Goal: Information Seeking & Learning: Check status

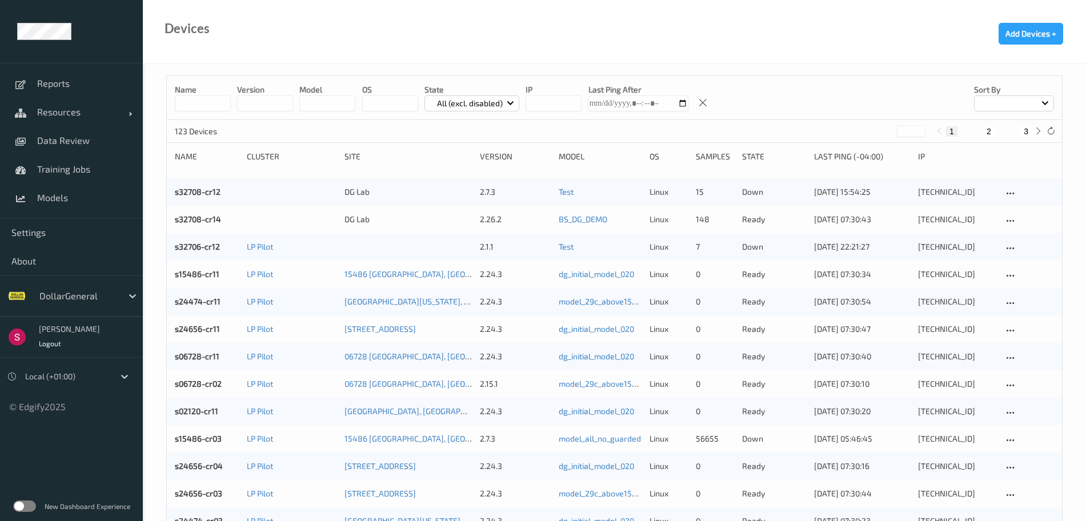
click at [67, 287] on div "DollarGeneral" at bounding box center [78, 296] width 89 height 18
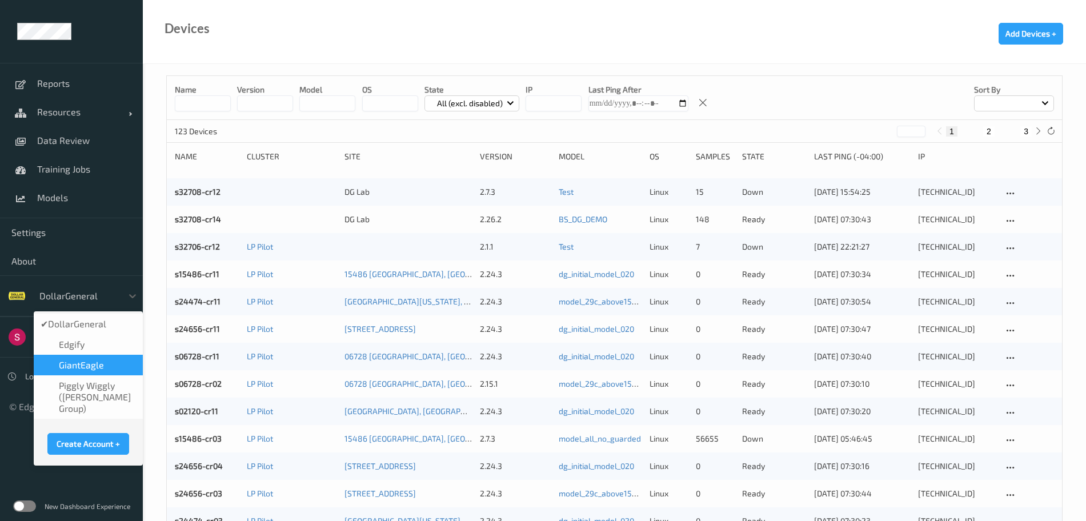
click at [75, 373] on div "GiantEagle" at bounding box center [88, 365] width 109 height 21
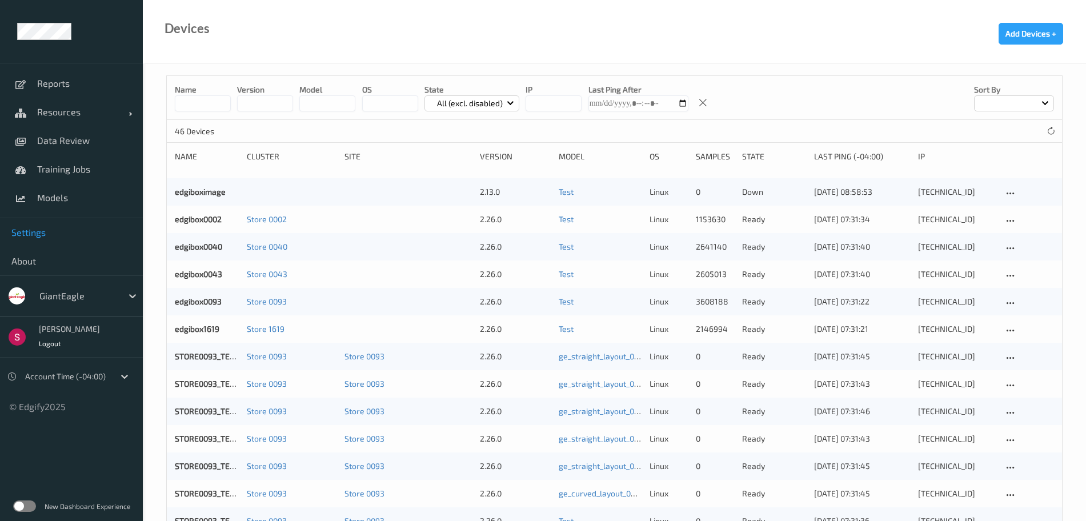
click at [71, 236] on span "Settings" at bounding box center [71, 232] width 120 height 11
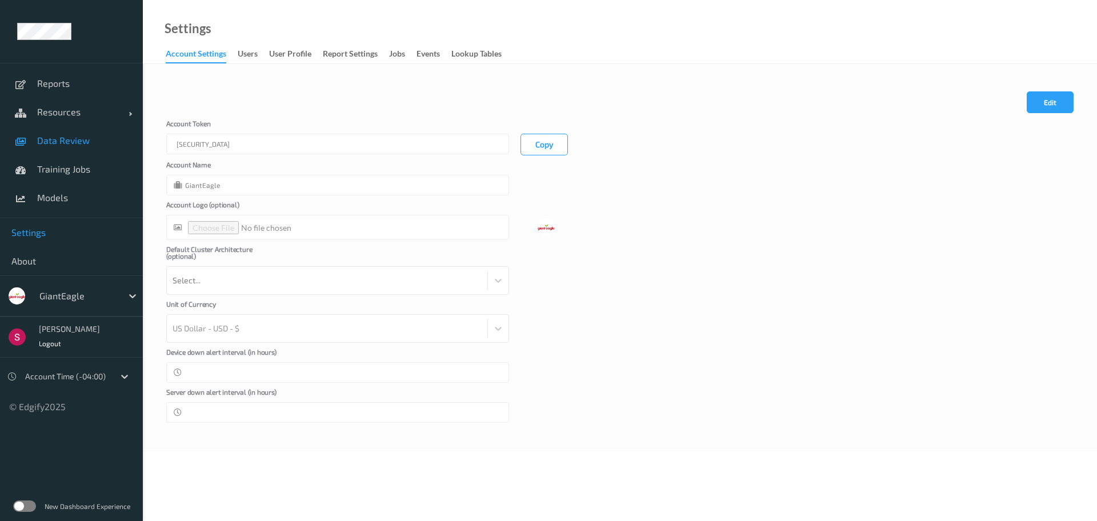
click at [89, 136] on span "Data Review" at bounding box center [84, 140] width 94 height 11
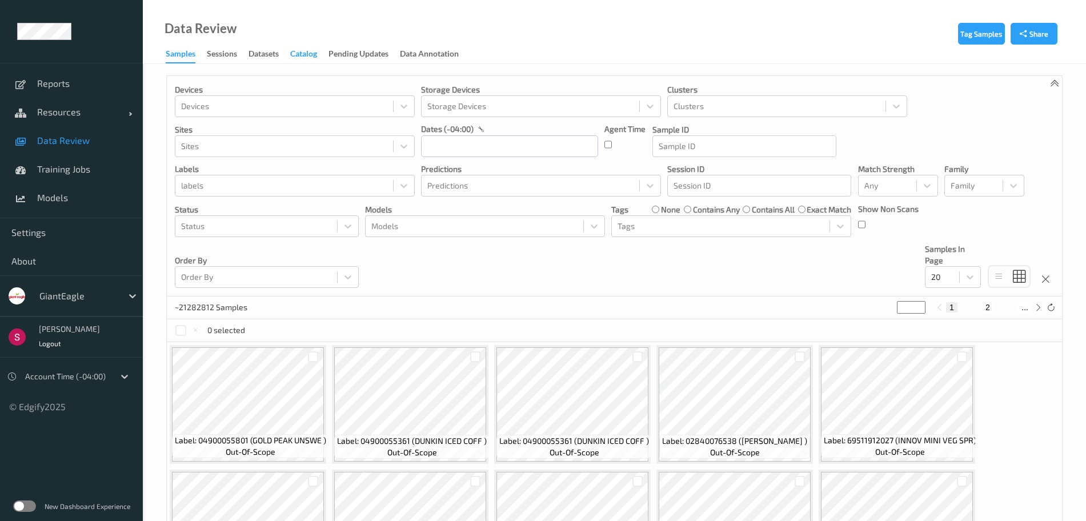
click at [305, 52] on div "Catalog" at bounding box center [303, 55] width 27 height 14
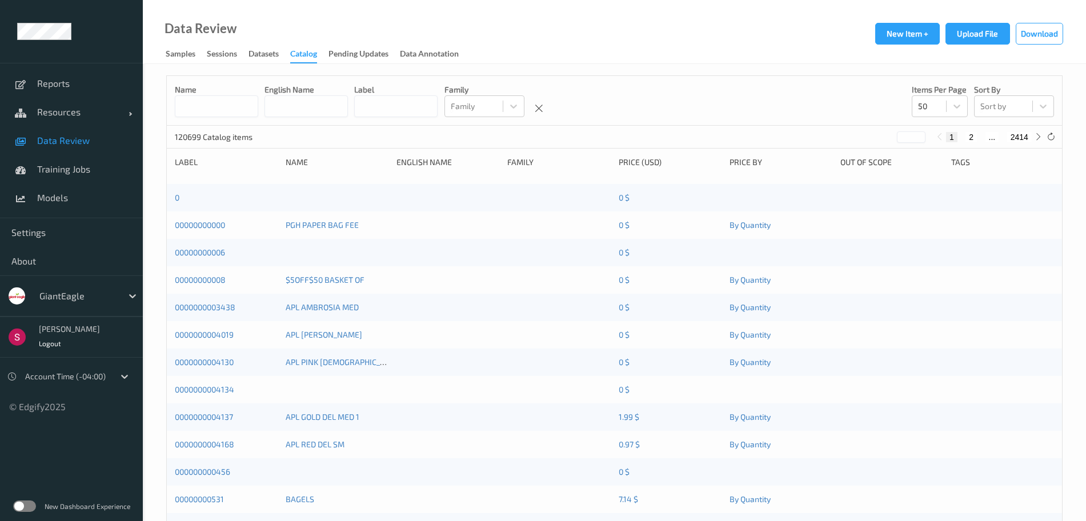
click at [424, 106] on input at bounding box center [395, 106] width 83 height 22
paste input "**********"
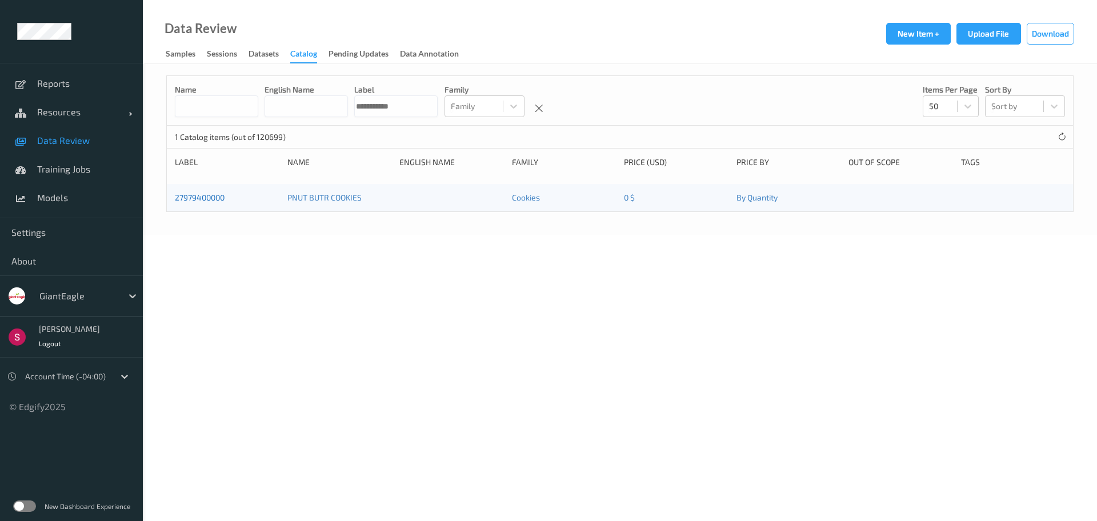
type input "**********"
click at [211, 197] on link "27979400000" at bounding box center [200, 198] width 50 height 10
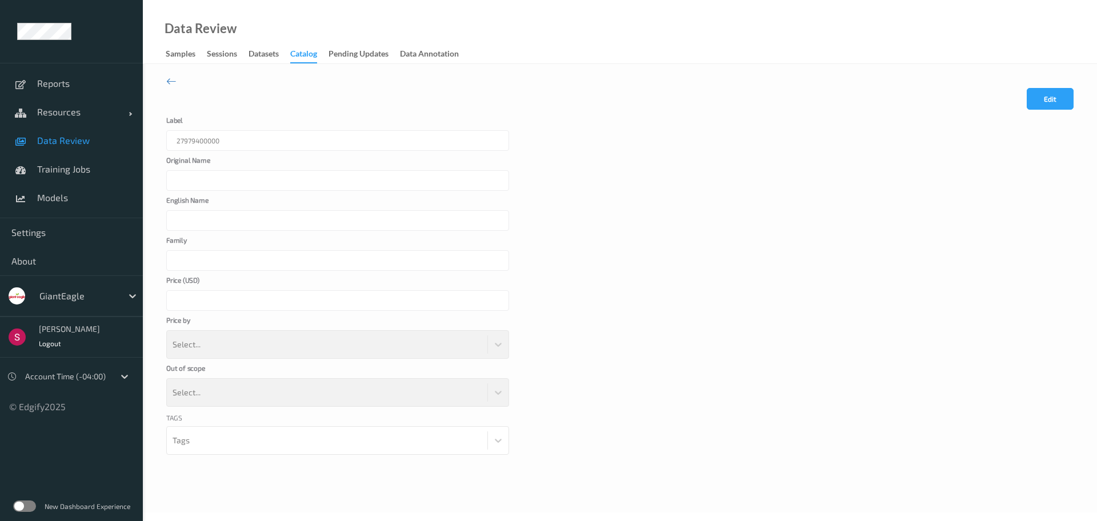
type input "PNUT BUTR COOKIES"
type input "Cookies"
type input "*"
click at [230, 138] on div "27979400000" at bounding box center [337, 140] width 343 height 21
click at [207, 142] on div "27979400000" at bounding box center [337, 140] width 343 height 21
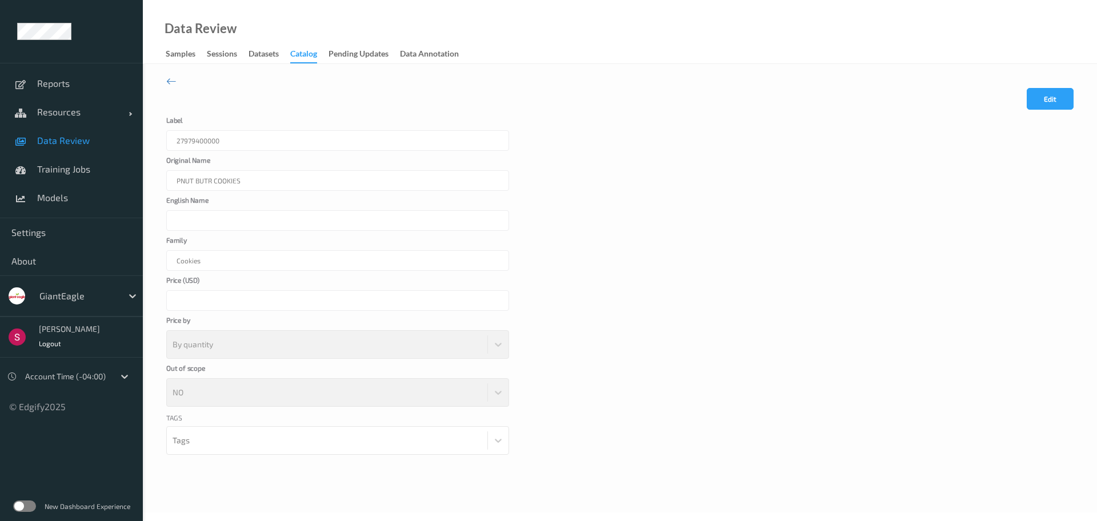
click at [206, 142] on div "27979400000" at bounding box center [337, 140] width 343 height 21
click at [174, 75] on icon at bounding box center [171, 81] width 10 height 13
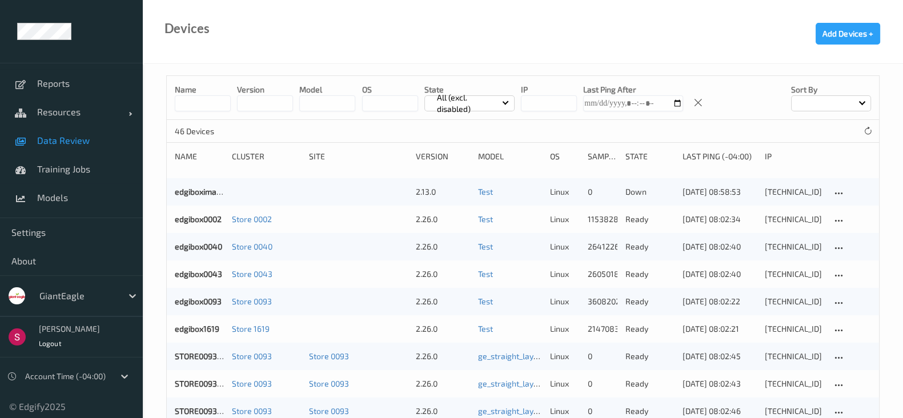
click at [77, 143] on span "Data Review" at bounding box center [84, 140] width 94 height 11
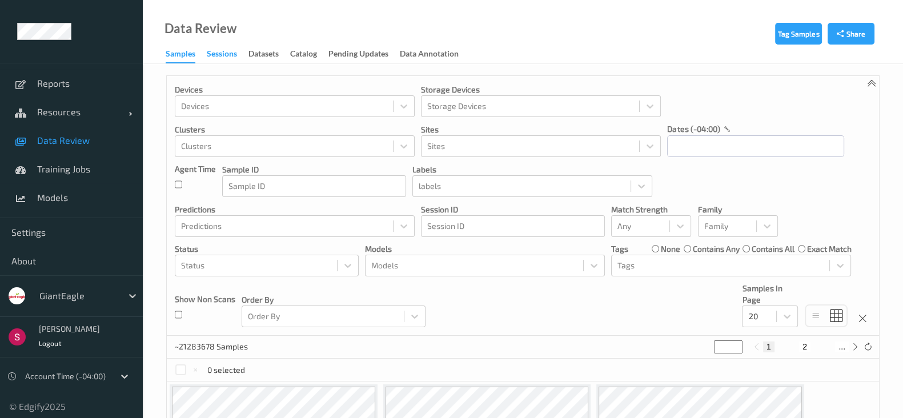
click at [229, 52] on div "Sessions" at bounding box center [222, 55] width 30 height 14
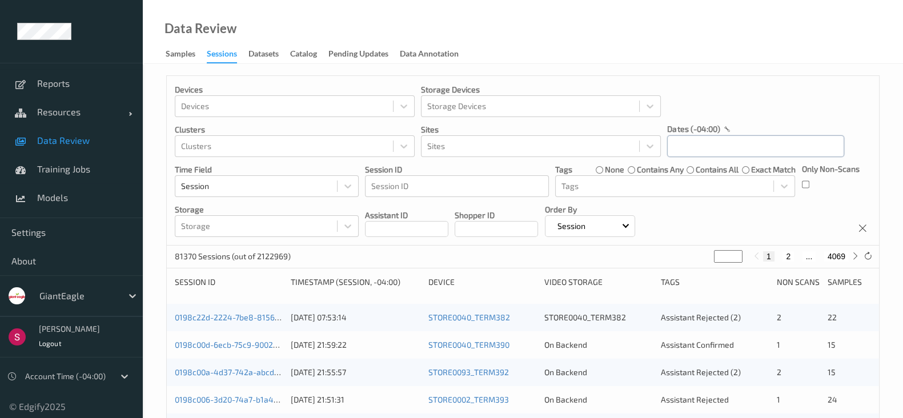
click at [759, 150] on input "text" at bounding box center [755, 146] width 177 height 22
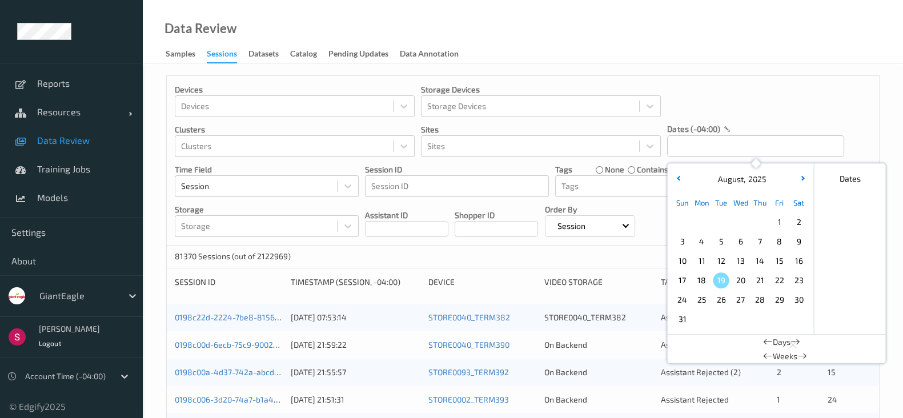
click at [686, 235] on span "3" at bounding box center [682, 242] width 16 height 16
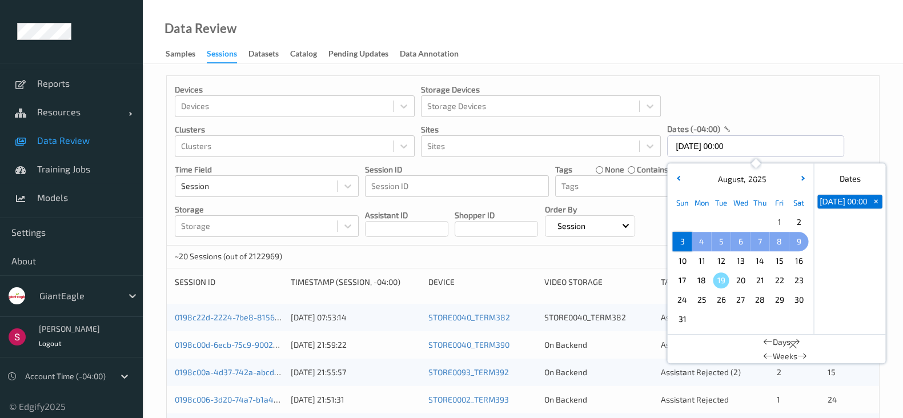
click at [806, 238] on span "9" at bounding box center [799, 242] width 16 height 16
type input "03/08/2025 00:00 -> 09/08/2025 23:59"
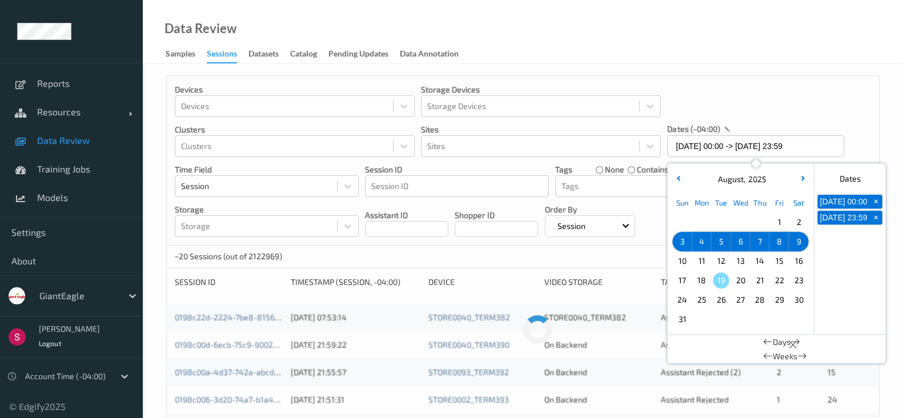
click at [556, 253] on div "~20 Sessions (out of 2122969) * 1 2 ..." at bounding box center [523, 257] width 712 height 23
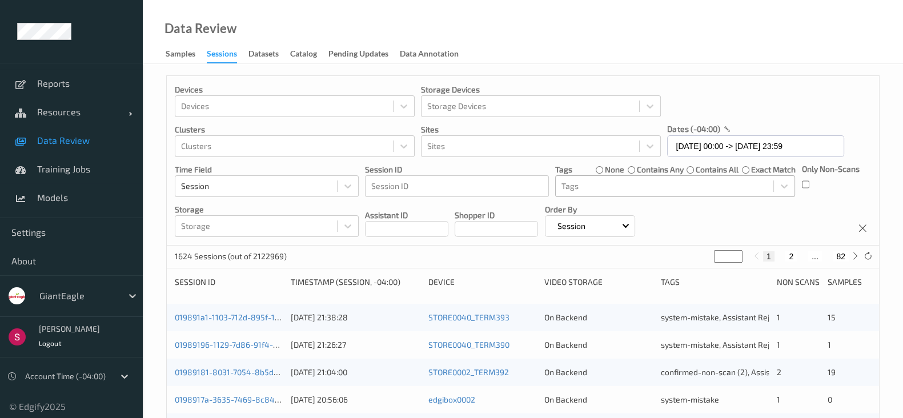
click at [700, 188] on div at bounding box center [665, 186] width 206 height 14
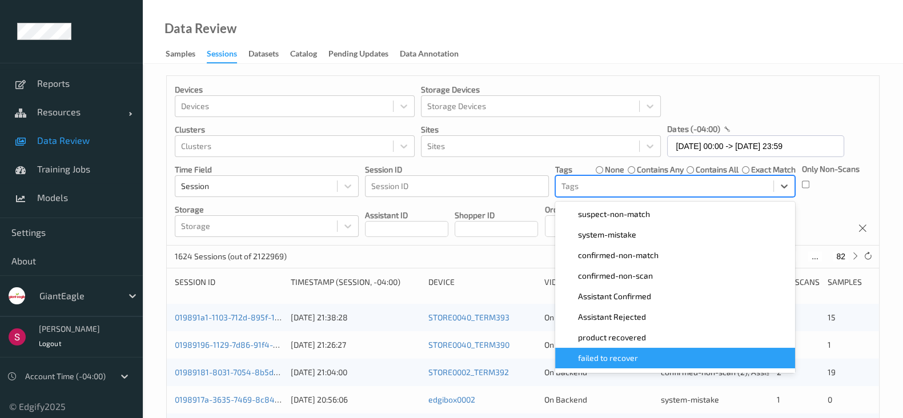
click at [637, 358] on span "failed to recover" at bounding box center [608, 358] width 60 height 11
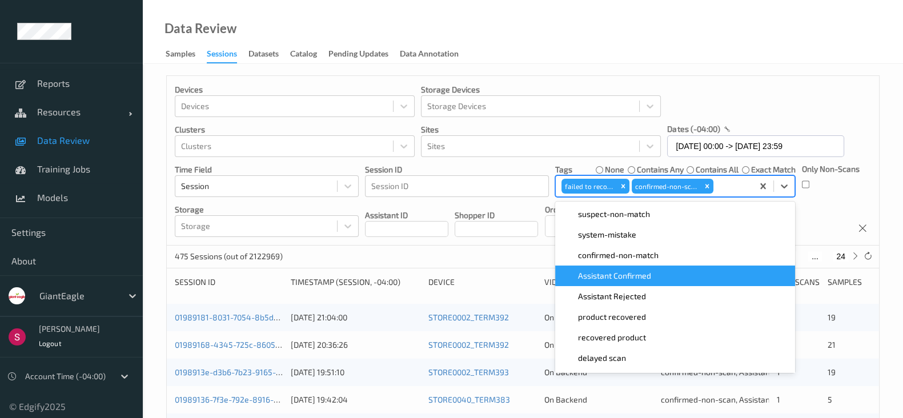
click at [525, 251] on div "475 Sessions (out of 2122969) * 1 2 ... 24" at bounding box center [523, 257] width 712 height 23
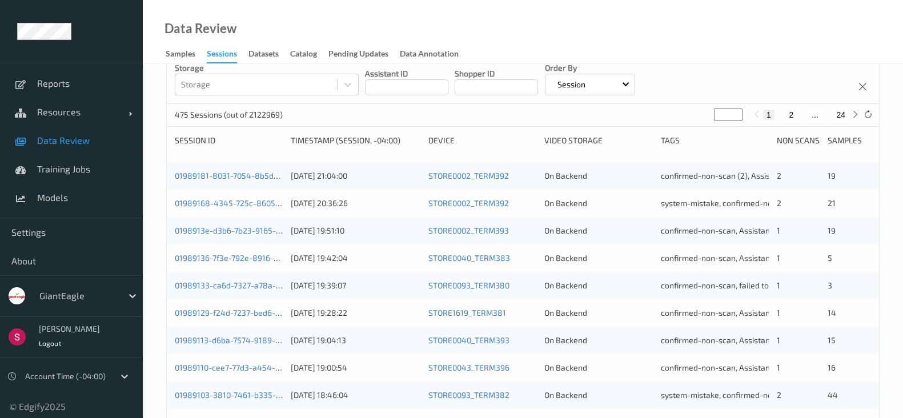
scroll to position [142, 0]
click at [200, 171] on link "01989181-8031-7054-8b5d-c421aefd0f75" at bounding box center [251, 175] width 152 height 10
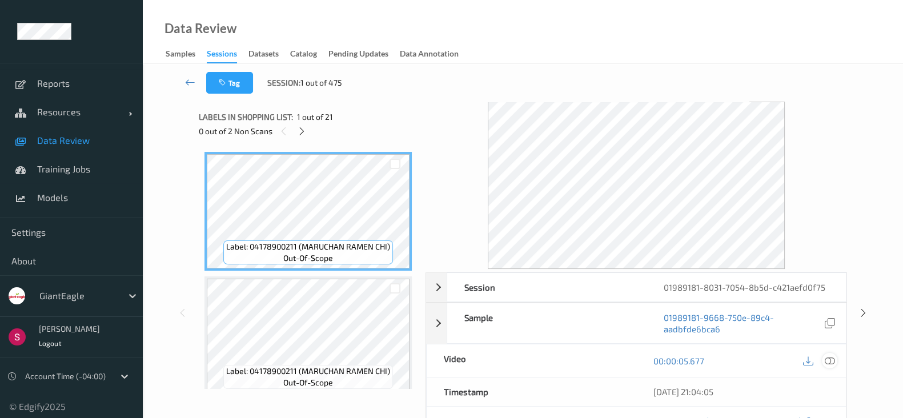
click at [831, 359] on icon at bounding box center [830, 361] width 10 height 10
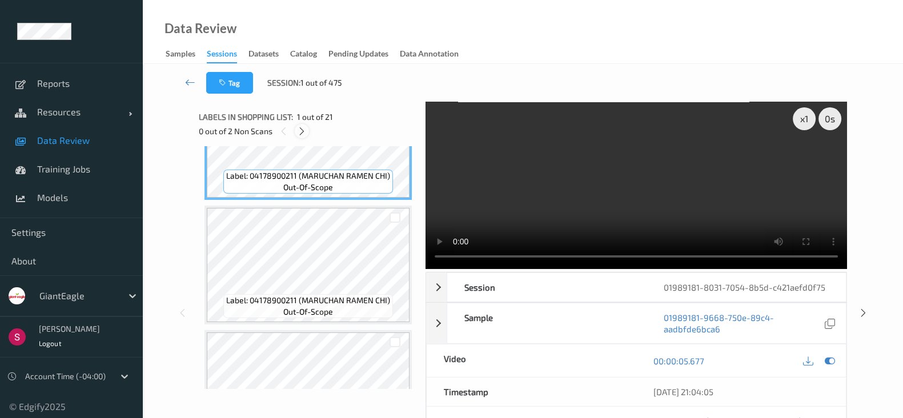
click at [303, 131] on icon at bounding box center [302, 131] width 10 height 10
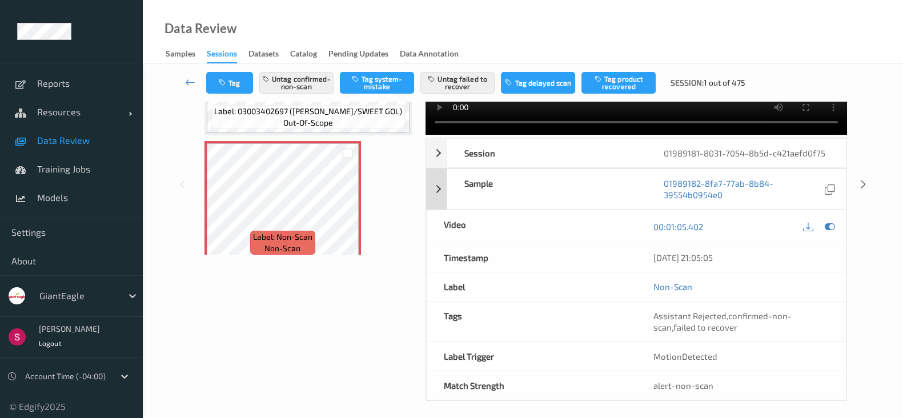
scroll to position [139, 0]
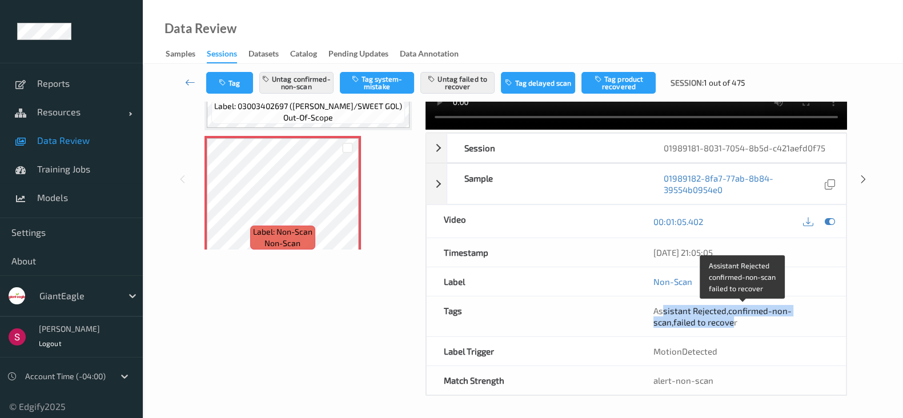
drag, startPoint x: 664, startPoint y: 307, endPoint x: 736, endPoint y: 318, distance: 72.3
click at [736, 318] on span "Assistant Rejected , confirmed-non-scan , failed to recover" at bounding box center [723, 317] width 138 height 22
click at [736, 318] on span "failed to recover" at bounding box center [706, 322] width 64 height 10
drag, startPoint x: 707, startPoint y: 319, endPoint x: 674, endPoint y: 314, distance: 34.1
click at [674, 314] on span "Assistant Rejected , confirmed-non-scan , failed to recover" at bounding box center [723, 317] width 138 height 22
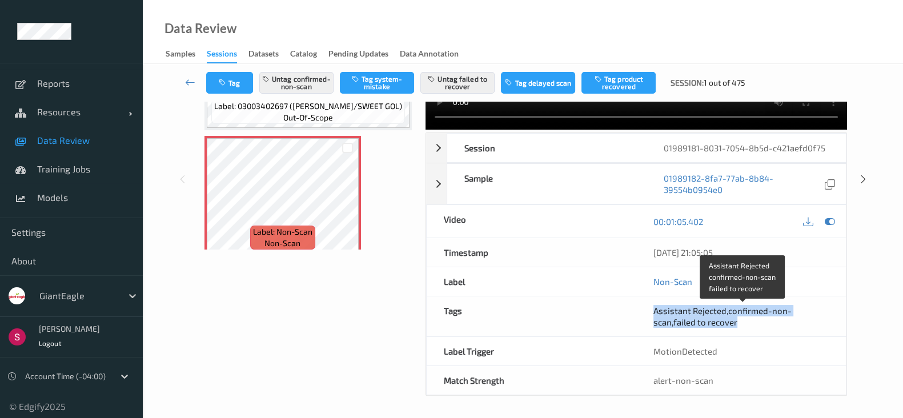
click at [674, 314] on span "Assistant Rejected" at bounding box center [690, 311] width 73 height 10
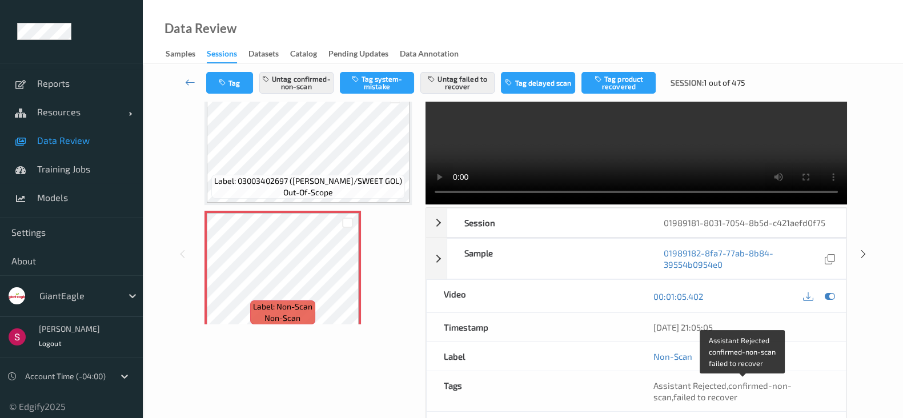
scroll to position [0, 0]
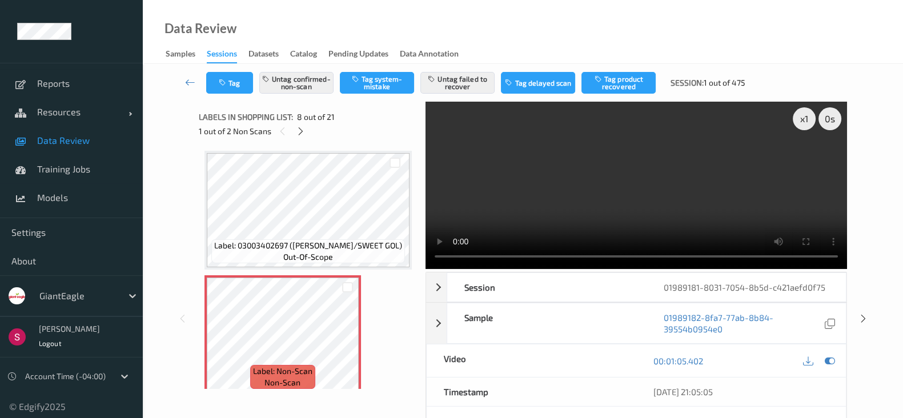
click at [67, 139] on span "Data Review" at bounding box center [84, 140] width 94 height 11
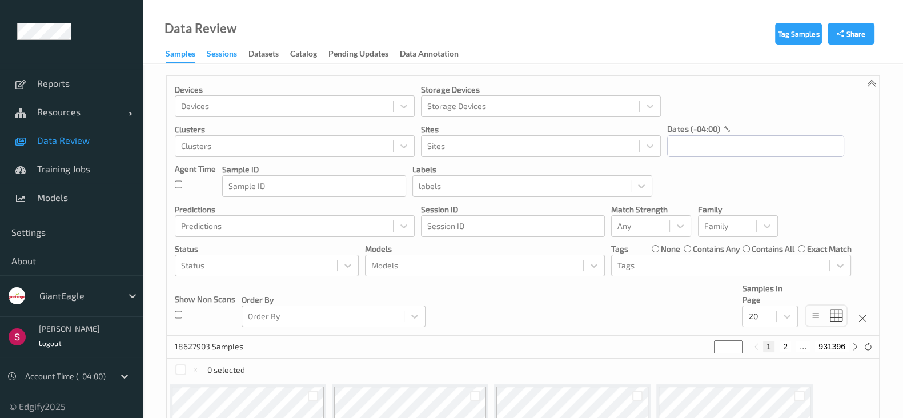
click at [218, 53] on div "Sessions" at bounding box center [222, 55] width 30 height 14
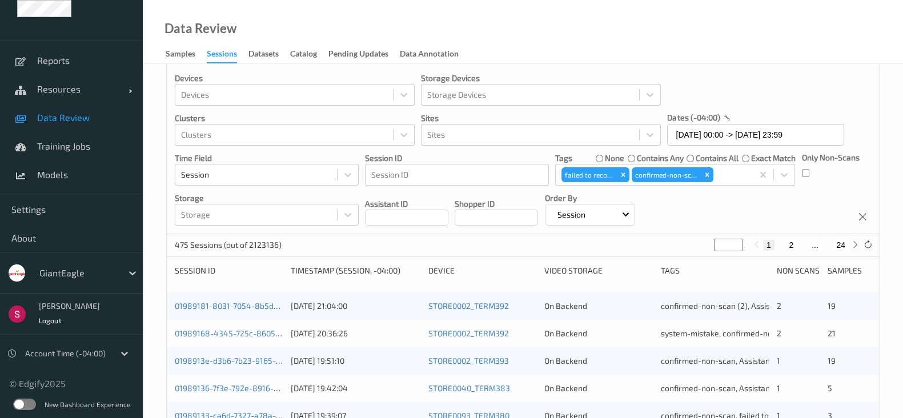
scroll to position [12, 0]
click at [19, 405] on label at bounding box center [24, 404] width 23 height 11
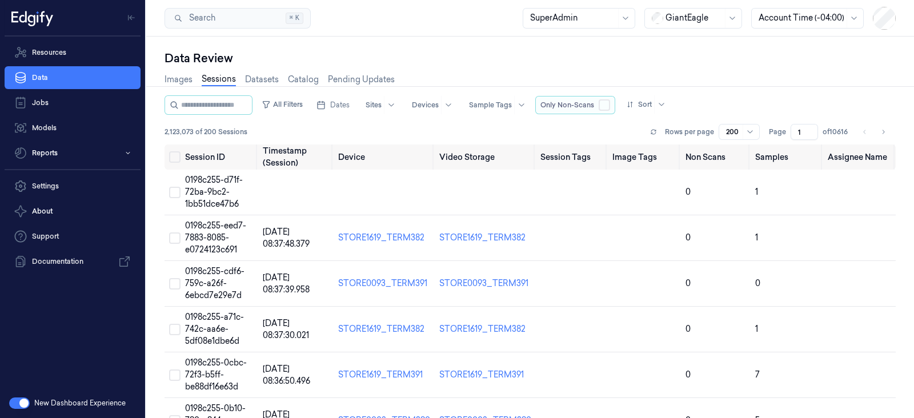
click at [610, 103] on button "button" at bounding box center [604, 104] width 11 height 11
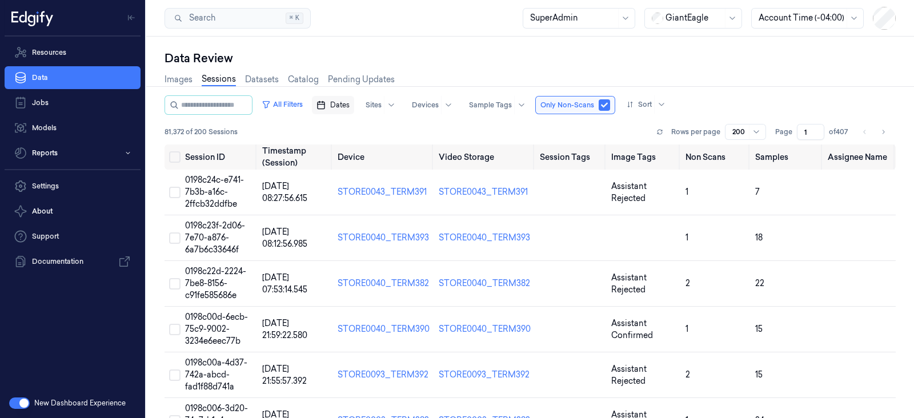
click at [350, 103] on span "Dates" at bounding box center [339, 105] width 19 height 10
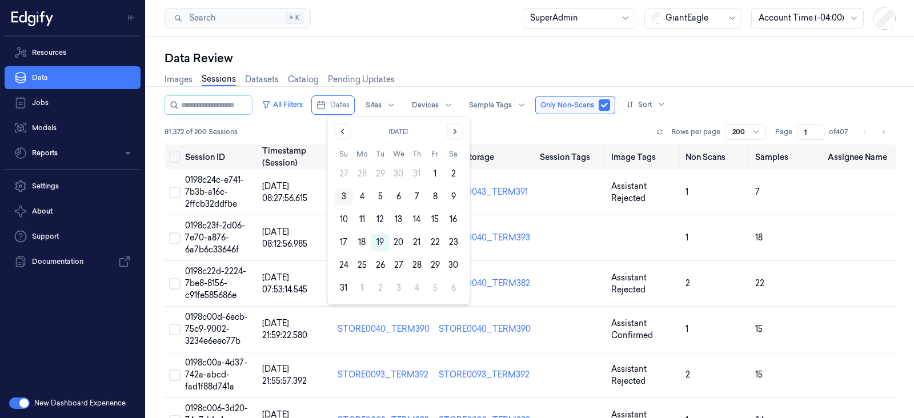
click at [349, 195] on button "3" at bounding box center [344, 196] width 18 height 18
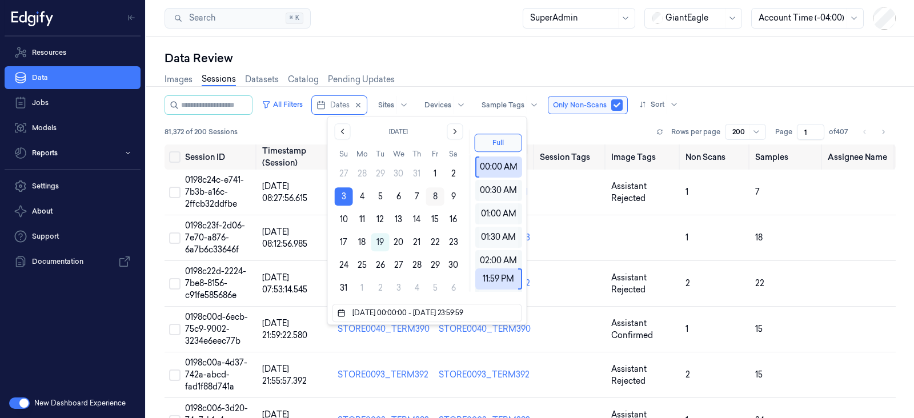
click at [432, 194] on button "8" at bounding box center [435, 196] width 18 height 18
type input "03/08/2025 00:00:00 - 08/08/2025 23:59:59"
click at [566, 126] on div "81,372 of 200 Sessions Rows per page 200 Page 1 of 407" at bounding box center [530, 132] width 731 height 16
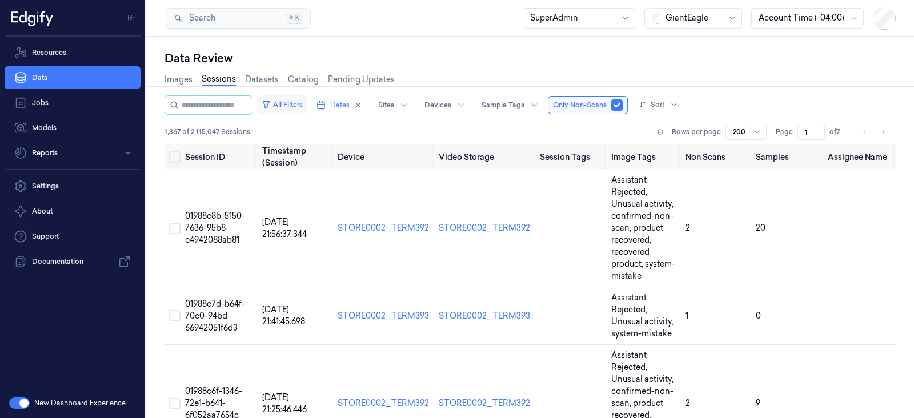
click at [307, 106] on button "All Filters" at bounding box center [282, 104] width 50 height 18
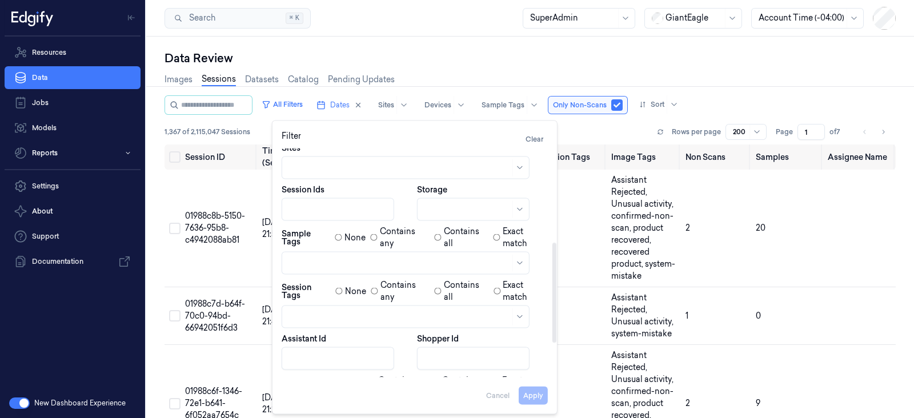
scroll to position [214, 0]
click at [335, 317] on div at bounding box center [399, 317] width 221 height 12
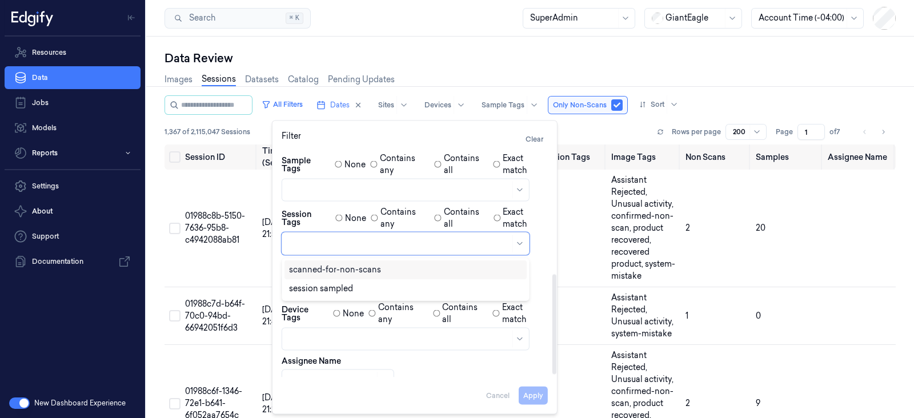
scroll to position [293, 0]
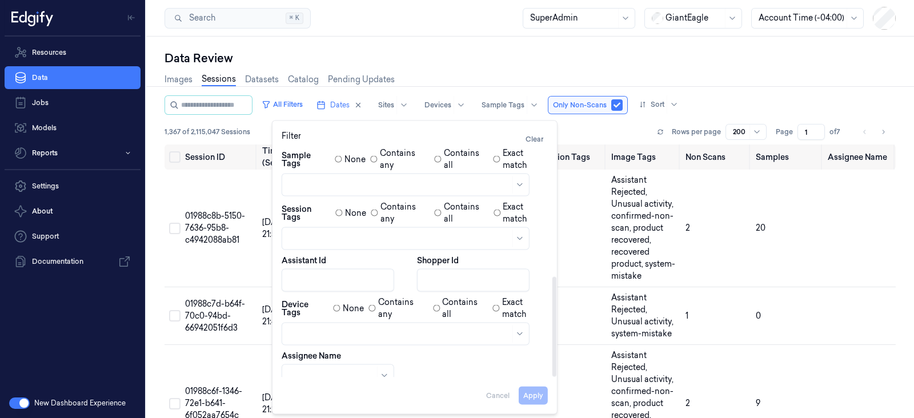
click at [441, 351] on div "Dates 03/08/2025 00:00:00 - 08/08/2025 23:59:59 Time Field Session Only Non-Sca…" at bounding box center [415, 121] width 266 height 532
click at [415, 184] on div at bounding box center [399, 185] width 221 height 12
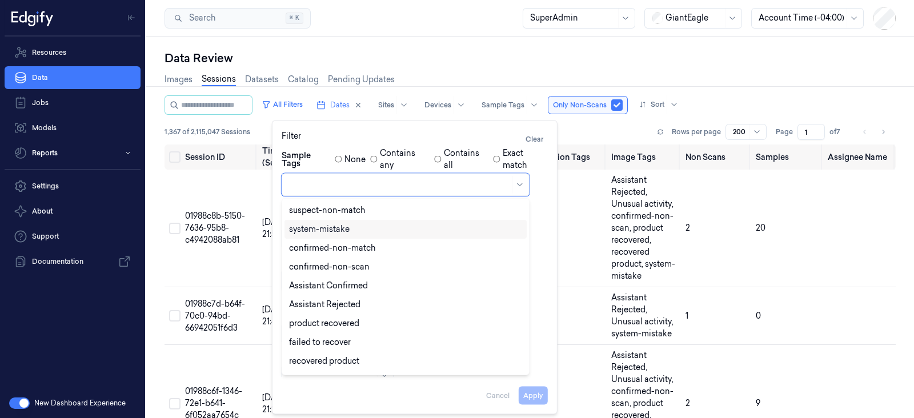
click at [367, 235] on div "system-mistake" at bounding box center [406, 229] width 242 height 19
click at [354, 184] on icon "Remove ,system-mistake" at bounding box center [352, 185] width 7 height 7
click at [349, 265] on div "confirmed-non-scan" at bounding box center [329, 267] width 81 height 12
click at [340, 323] on div "failed to recover" at bounding box center [320, 324] width 62 height 12
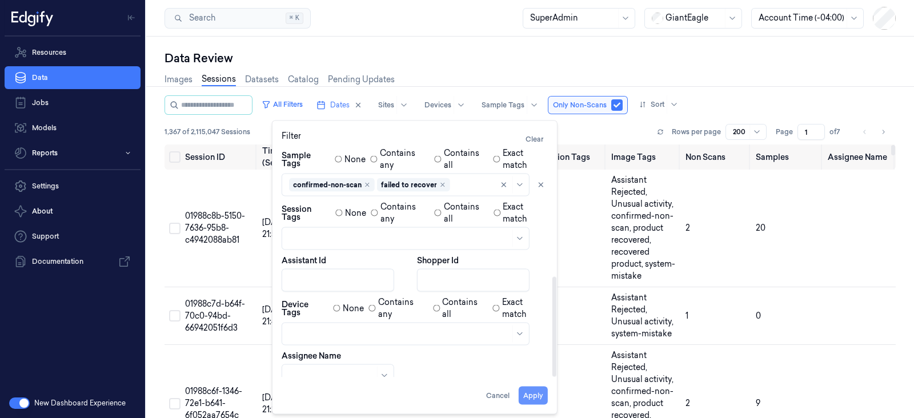
click at [539, 394] on button "Apply" at bounding box center [533, 396] width 29 height 18
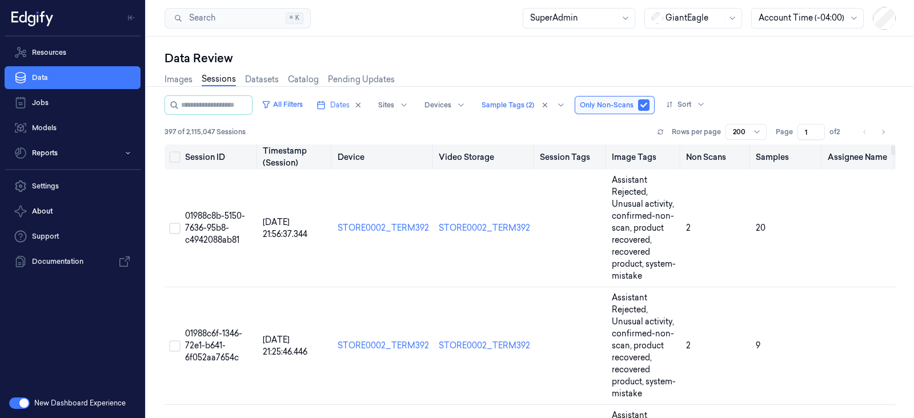
click at [177, 155] on button "Select all" at bounding box center [174, 156] width 11 height 11
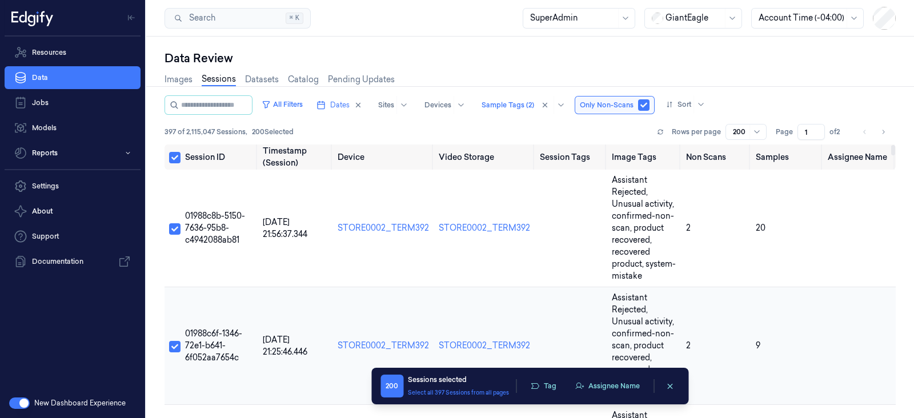
drag, startPoint x: 666, startPoint y: 385, endPoint x: 235, endPoint y: 338, distance: 434.0
click at [241, 344] on body "Resources Data Jobs Models Reports Settings About Support Documentation New Das…" at bounding box center [457, 209] width 914 height 418
click at [151, 278] on div "Data Review Images Sessions Datasets Catalog Pending Updates All Filters Dates …" at bounding box center [530, 228] width 768 height 382
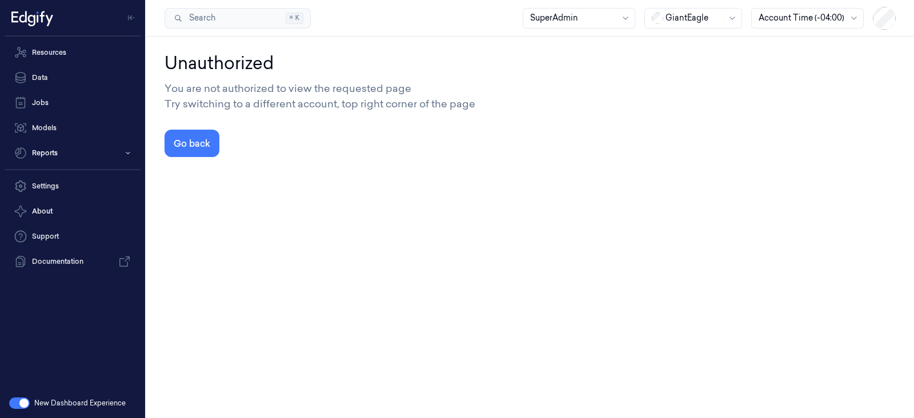
click at [703, 13] on div at bounding box center [694, 18] width 57 height 12
click at [693, 41] on div "DollarGeneral" at bounding box center [687, 43] width 70 height 12
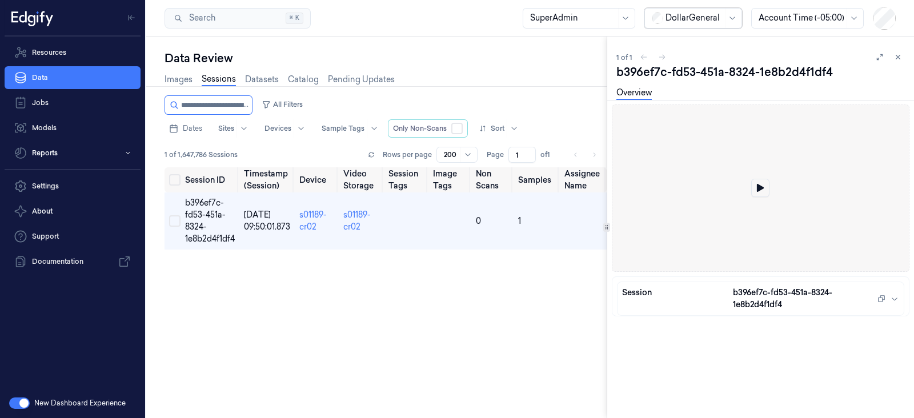
click at [759, 190] on icon at bounding box center [760, 188] width 7 height 8
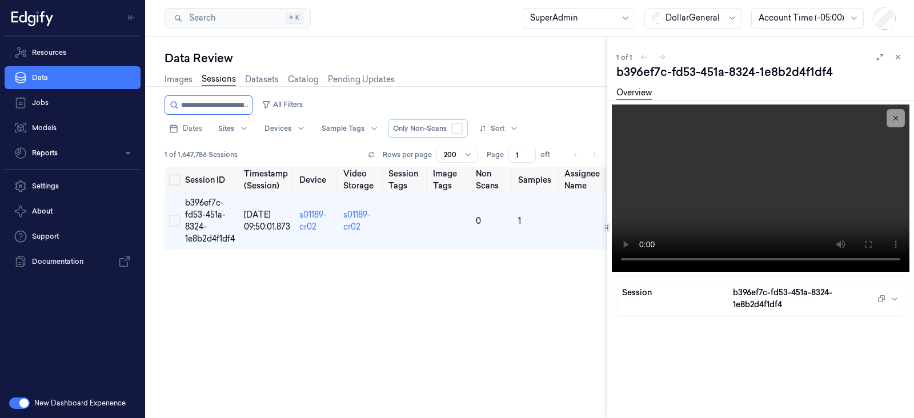
click at [23, 401] on button "button" at bounding box center [19, 403] width 21 height 11
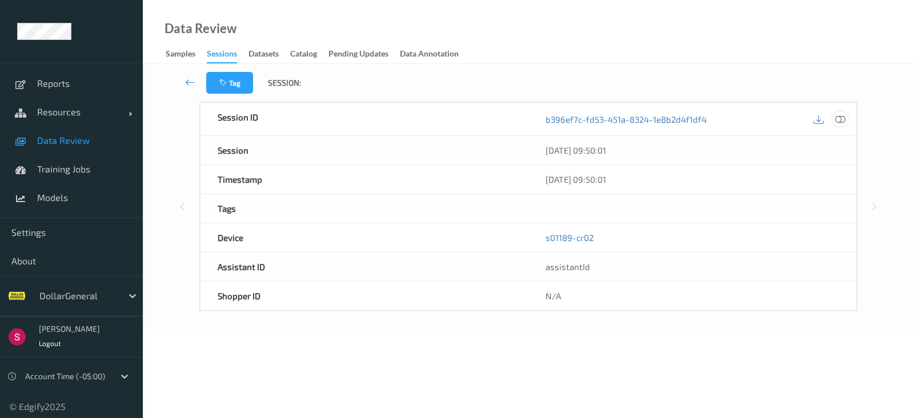
click at [844, 121] on icon at bounding box center [840, 119] width 10 height 10
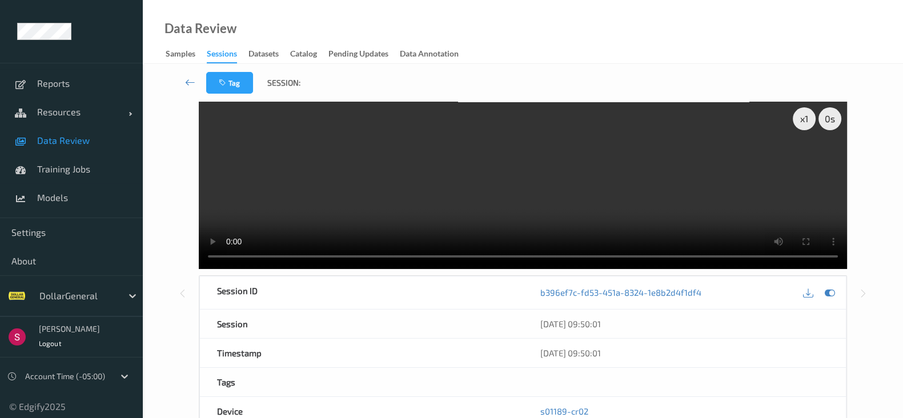
click at [660, 57] on div "Data Review Samples Sessions Datasets Catalog Pending Updates Data Annotation" at bounding box center [523, 32] width 760 height 64
